Goal: Task Accomplishment & Management: Manage account settings

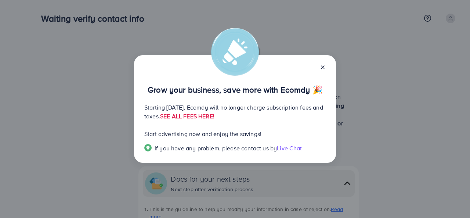
click at [324, 66] on line at bounding box center [322, 67] width 3 height 3
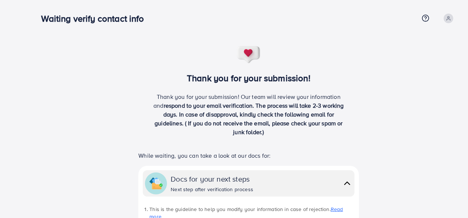
click at [410, 166] on div "Thank you for your submission! Thank you for your submission! Our team will rev…" at bounding box center [248, 219] width 415 height 346
click at [395, 163] on div "Thank you for your submission! Thank you for your submission! Our team will rev…" at bounding box center [248, 219] width 415 height 346
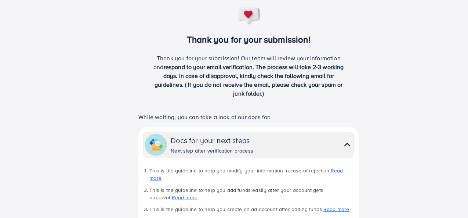
scroll to position [59, 0]
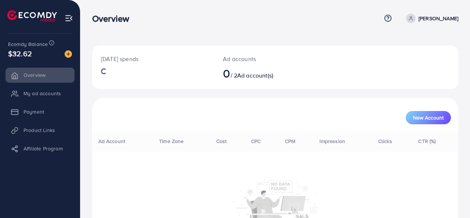
click at [40, 94] on li "My ad accounts" at bounding box center [40, 93] width 80 height 15
click at [19, 94] on li "My ad accounts" at bounding box center [40, 93] width 80 height 15
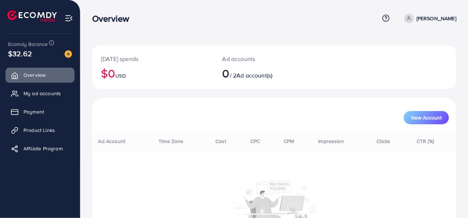
click at [18, 94] on icon at bounding box center [14, 93] width 7 height 7
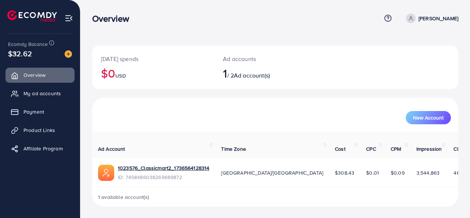
click at [18, 94] on icon at bounding box center [14, 93] width 7 height 7
click at [44, 95] on span "My ad accounts" at bounding box center [43, 93] width 37 height 7
click at [37, 94] on span "My ad accounts" at bounding box center [43, 93] width 37 height 7
click at [31, 94] on span "My ad accounts" at bounding box center [43, 93] width 37 height 7
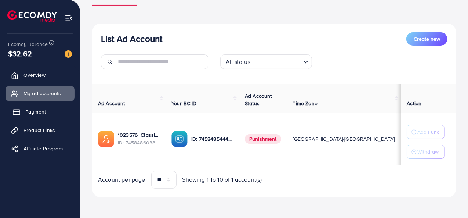
click at [43, 111] on span "Payment" at bounding box center [35, 111] width 21 height 7
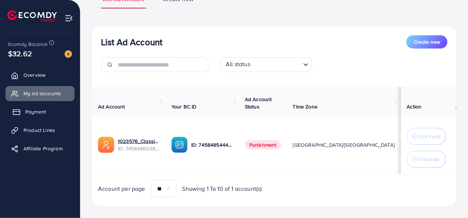
click at [41, 111] on span "Payment" at bounding box center [35, 111] width 21 height 7
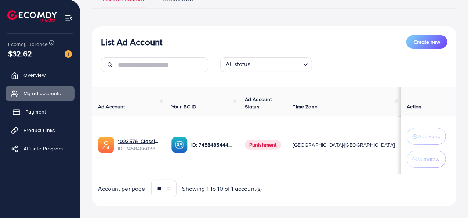
click at [41, 111] on span "Payment" at bounding box center [35, 111] width 21 height 7
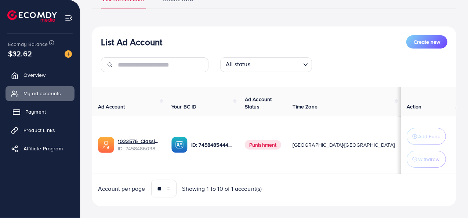
click at [41, 111] on span "Payment" at bounding box center [35, 111] width 21 height 7
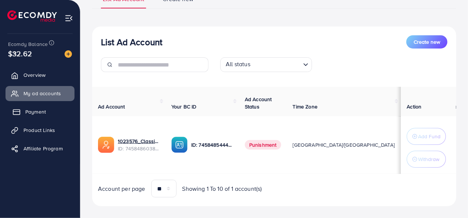
click at [41, 111] on span "Payment" at bounding box center [35, 111] width 21 height 7
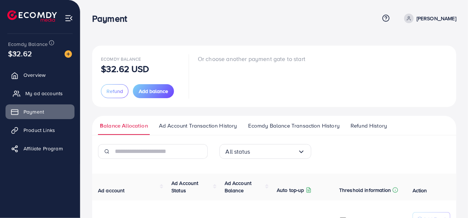
click at [38, 95] on span "My ad accounts" at bounding box center [43, 93] width 37 height 7
